Goal: Find specific page/section: Find specific page/section

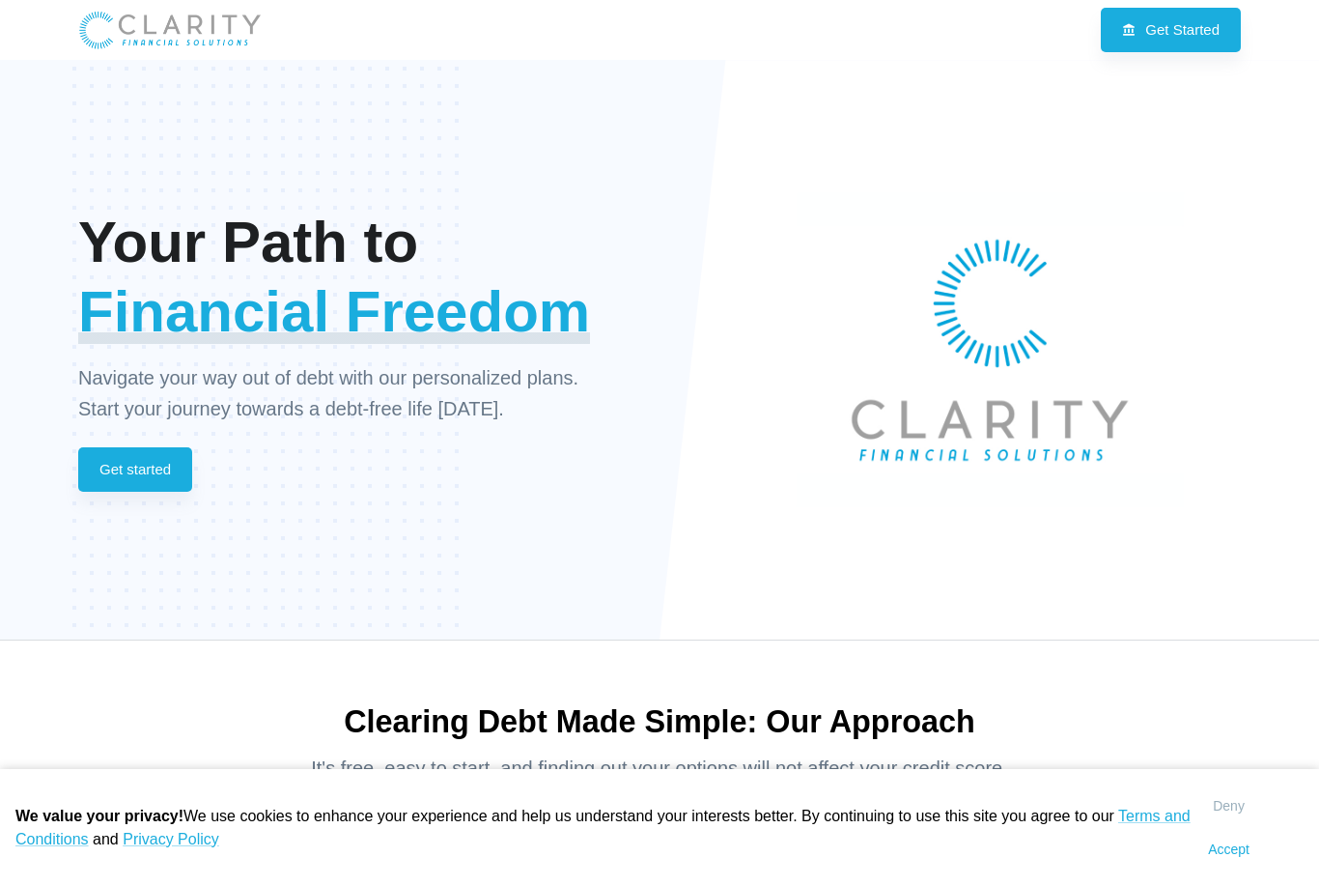
click at [1191, 33] on link "Get Started" at bounding box center [1171, 30] width 140 height 44
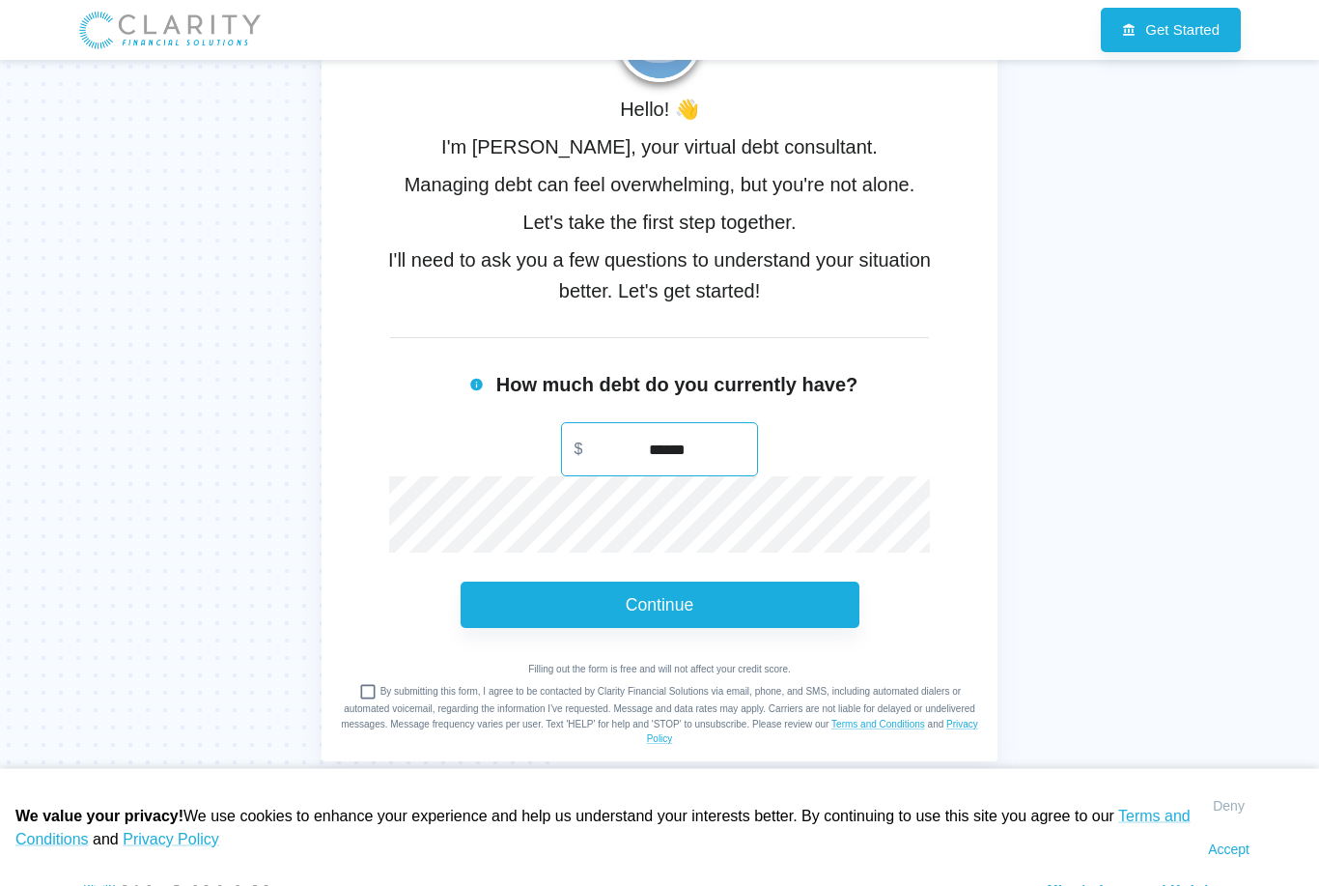
scroll to position [273, 0]
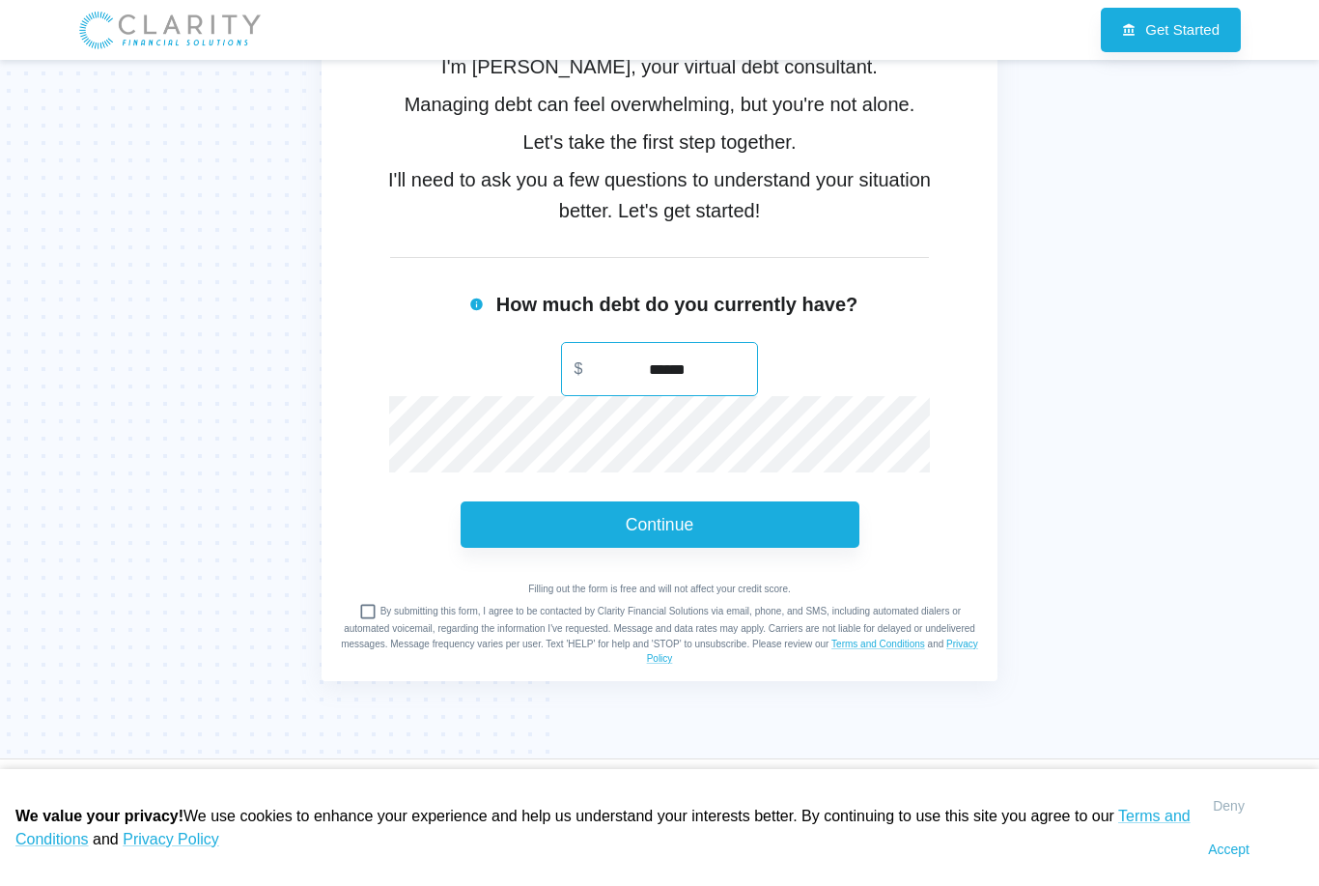
click at [200, 22] on img at bounding box center [169, 30] width 183 height 41
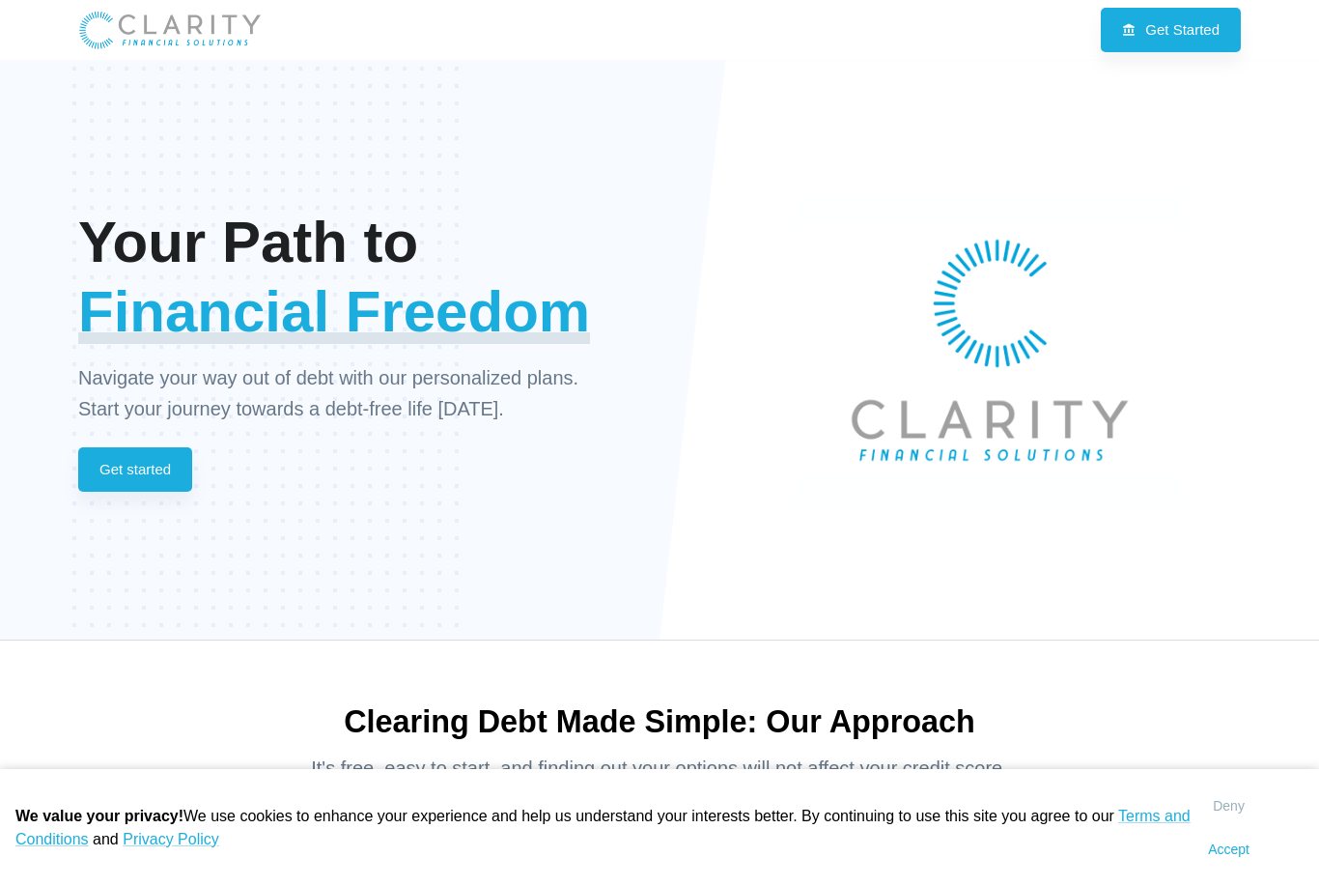
click at [173, 458] on link "Get started" at bounding box center [135, 469] width 114 height 44
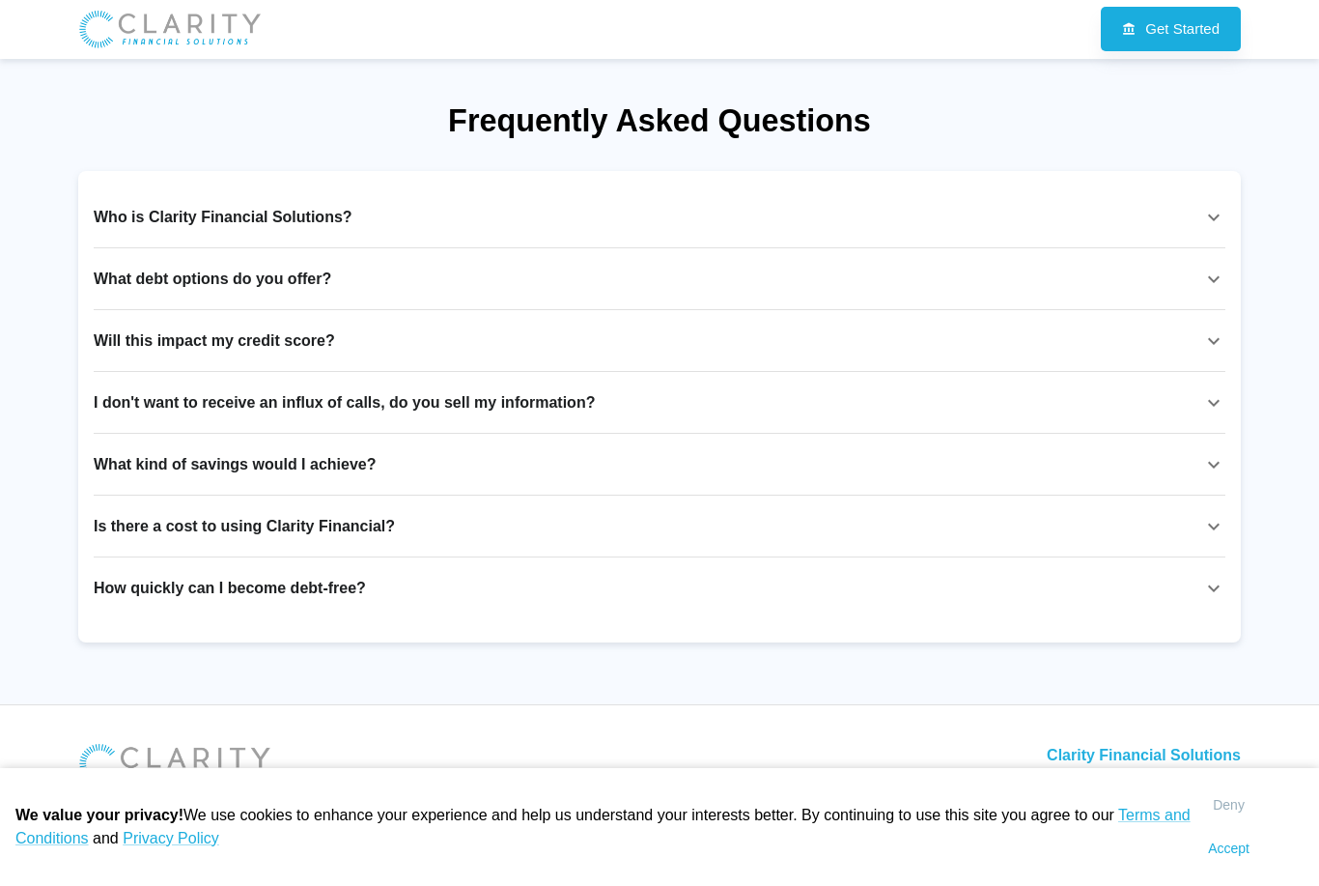
scroll to position [2825, 0]
